Goal: Task Accomplishment & Management: Manage account settings

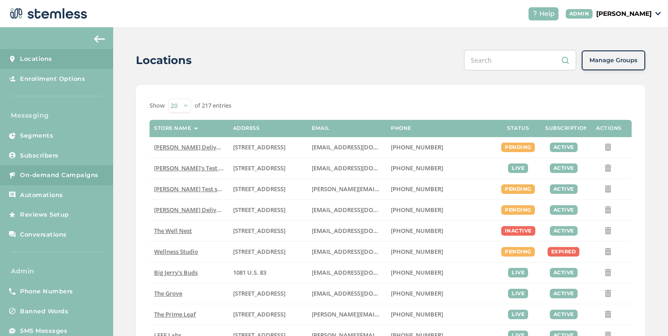
click at [17, 181] on link "On-demand Campaigns" at bounding box center [56, 175] width 113 height 20
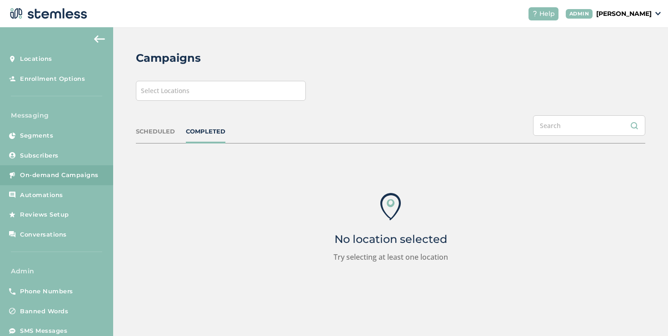
click at [151, 103] on div "Campaigns Select Locations SCHEDULED COMPLETED No location selected Try selecti…" at bounding box center [390, 180] width 555 height 307
click at [151, 99] on div "Select Locations" at bounding box center [221, 91] width 170 height 20
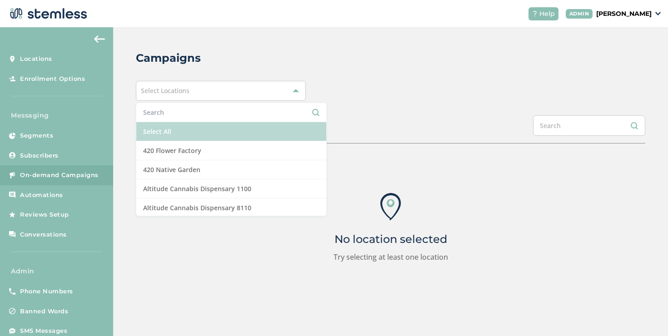
click at [164, 134] on li "Select All" at bounding box center [231, 131] width 190 height 19
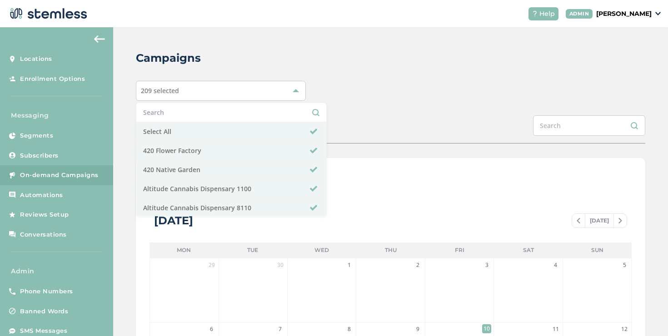
click at [419, 62] on div "Campaigns" at bounding box center [387, 58] width 502 height 16
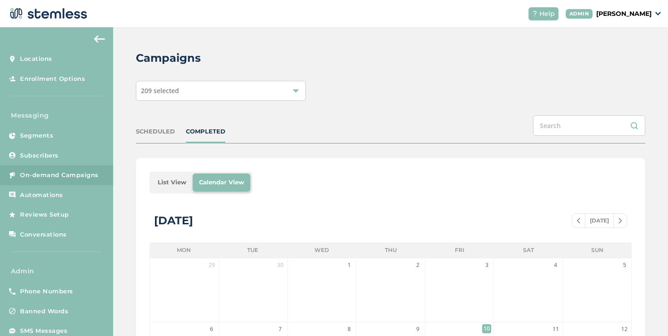
click at [172, 174] on li "List View" at bounding box center [171, 183] width 41 height 18
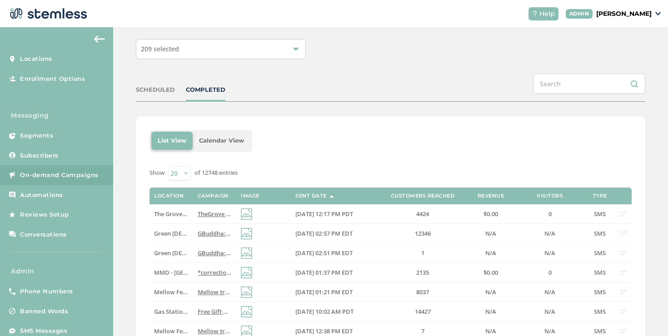
scroll to position [50, 0]
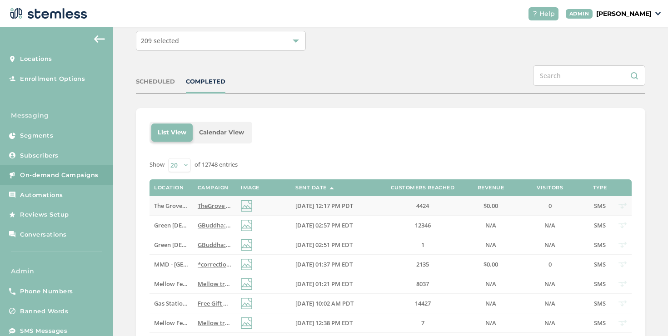
click at [214, 202] on span "TheGrove La Mesa: You have a new notification waiting for you, {first_name}! Re…" at bounding box center [334, 206] width 273 height 8
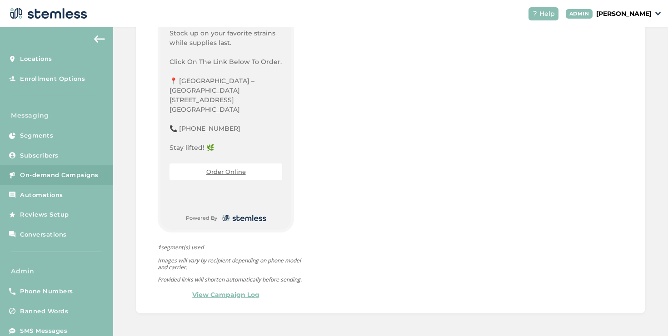
scroll to position [253, 0]
click at [212, 166] on link "Order Online" at bounding box center [226, 168] width 40 height 7
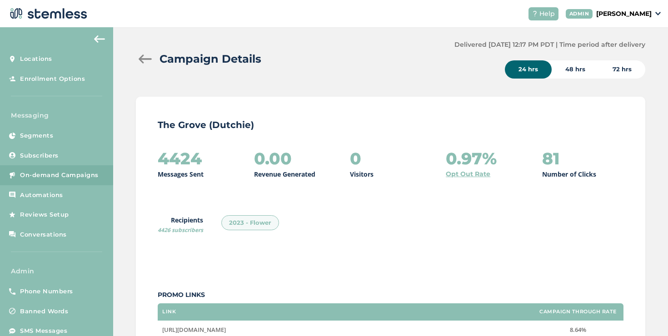
scroll to position [0, 0]
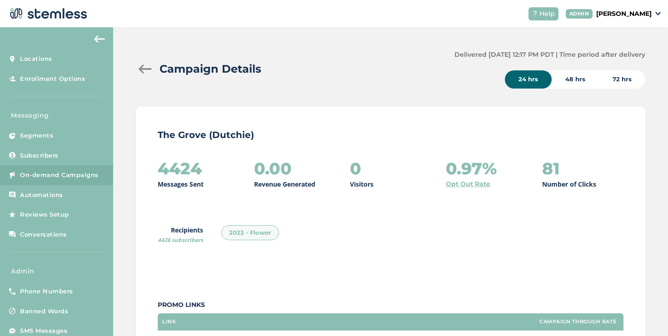
click at [146, 73] on div at bounding box center [145, 68] width 18 height 9
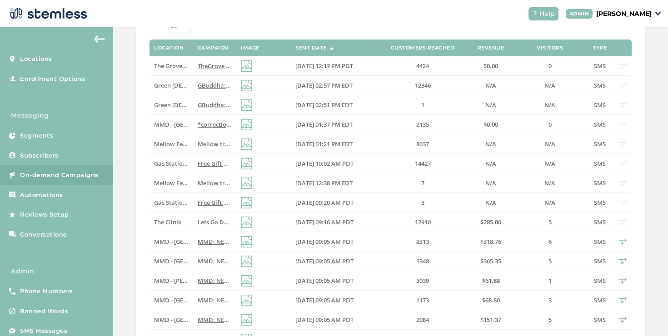
scroll to position [203, 0]
